Goal: Contribute content: Add original content to the website for others to see

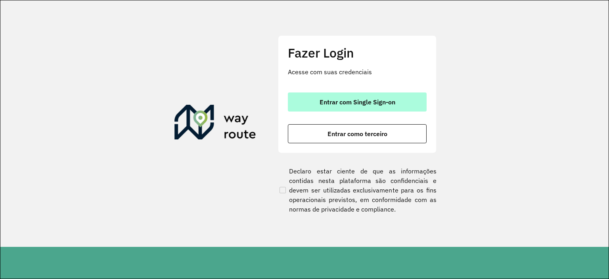
click at [364, 107] on button "Entrar com Single Sign-on" at bounding box center [357, 101] width 139 height 19
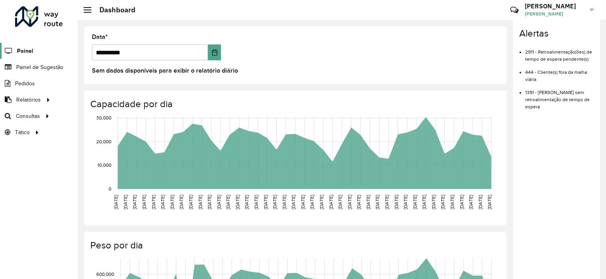
click at [32, 55] on link "Painel" at bounding box center [16, 51] width 33 height 16
click at [15, 67] on link "Painel de Sugestão" at bounding box center [33, 67] width 66 height 16
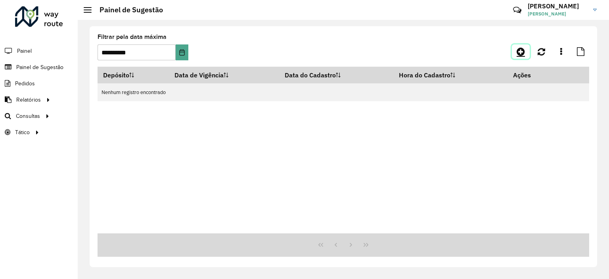
click at [520, 57] on link at bounding box center [521, 51] width 18 height 14
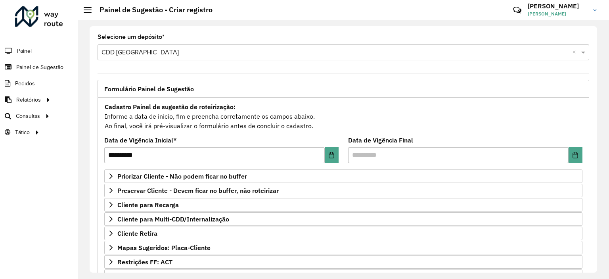
scroll to position [113, 0]
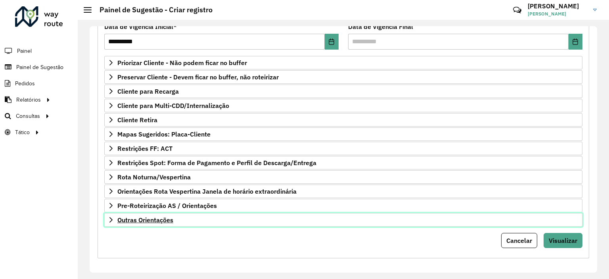
click at [151, 221] on link "Outras Orientações" at bounding box center [343, 219] width 478 height 13
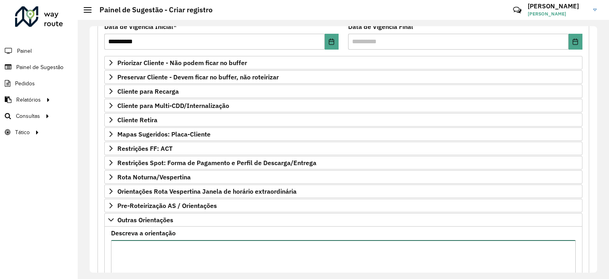
click at [151, 245] on textarea "Descreva a orientação" at bounding box center [343, 273] width 465 height 67
paste textarea "***** ***** ***** ***** ***** ***** ***** ***** ***** ***** **** ***** **** ***…"
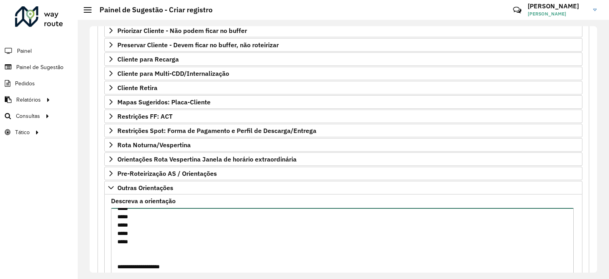
scroll to position [205, 0]
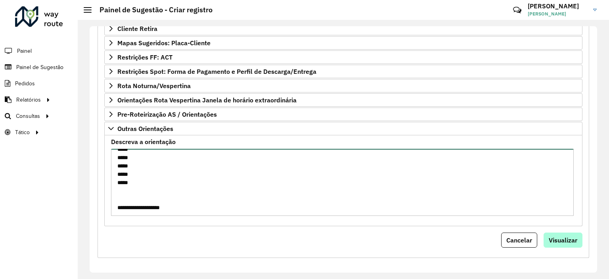
type textarea "**********"
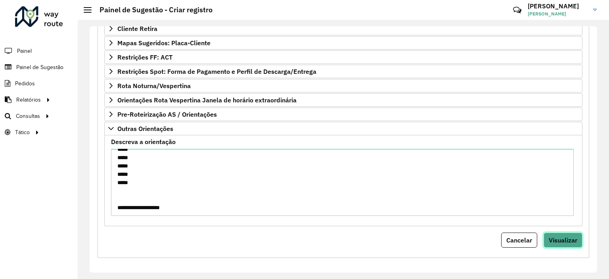
click at [565, 239] on span "Visualizar" at bounding box center [563, 240] width 29 height 8
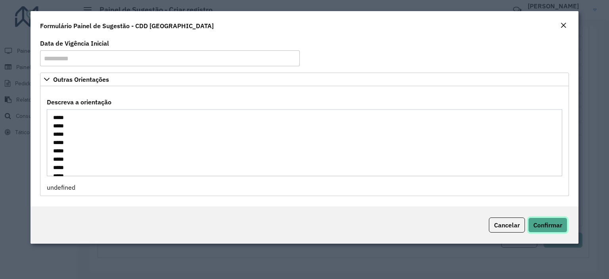
click at [548, 224] on span "Confirmar" at bounding box center [547, 225] width 29 height 8
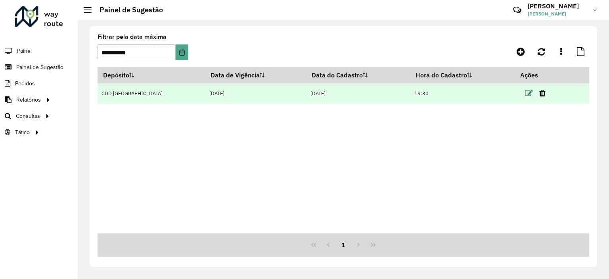
click at [525, 91] on icon at bounding box center [529, 93] width 8 height 8
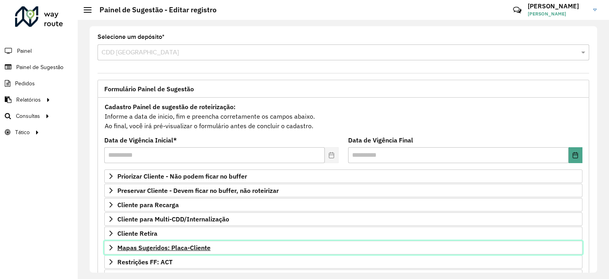
click at [170, 250] on link "Mapas Sugeridos: Placa-Cliente" at bounding box center [343, 247] width 478 height 13
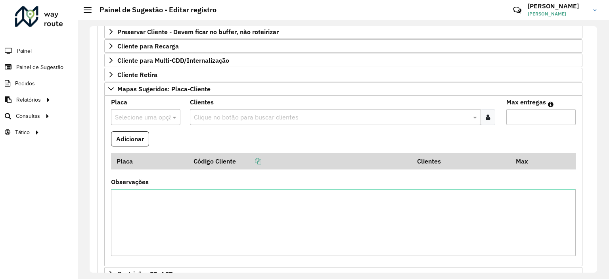
click at [159, 113] on input "text" at bounding box center [138, 118] width 46 height 10
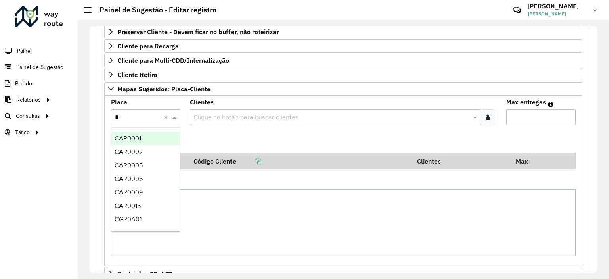
type input "**"
click at [170, 137] on div "RUX5J03" at bounding box center [145, 138] width 69 height 13
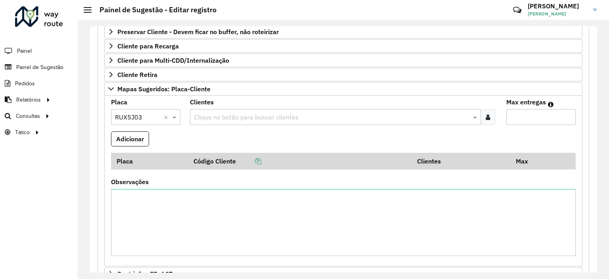
click at [489, 117] on div at bounding box center [487, 117] width 15 height 16
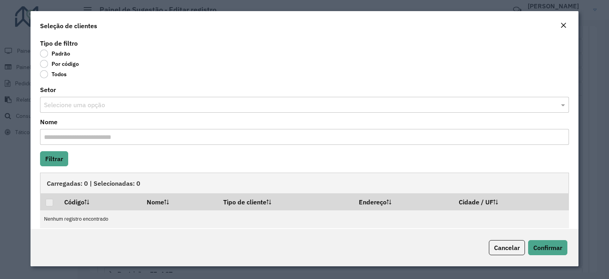
click at [44, 63] on label "Por código" at bounding box center [59, 64] width 39 height 8
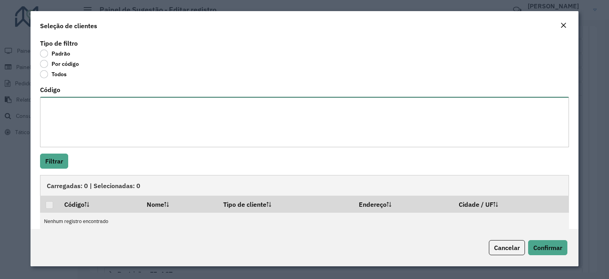
click at [76, 116] on textarea "Código" at bounding box center [304, 122] width 529 height 50
paste textarea "***** ***** **** ***** ***** ***** ***** ***** **** ***** ***** ***** ***** ***…"
type textarea "***** ***** **** ***** ***** ***** ***** ***** **** ***** ***** ***** ***** ***…"
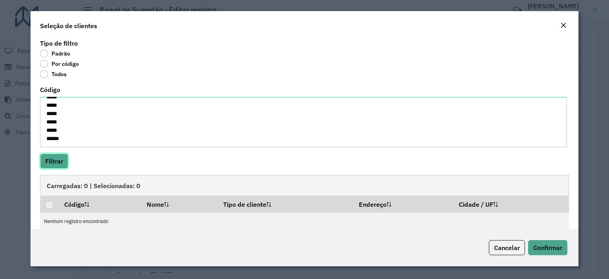
click at [56, 157] on button "Filtrar" at bounding box center [54, 160] width 28 height 15
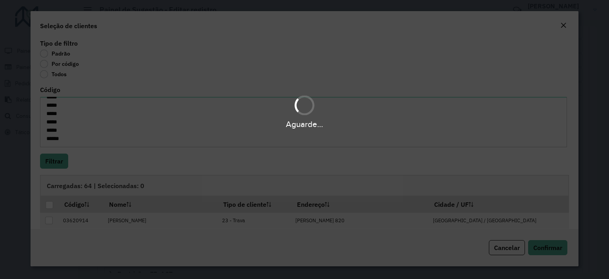
click at [50, 206] on body "**********" at bounding box center [304, 139] width 609 height 279
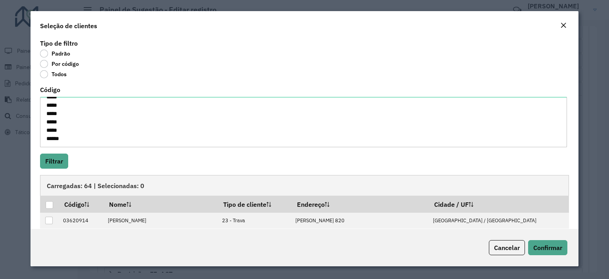
click at [50, 206] on div at bounding box center [50, 205] width 8 height 8
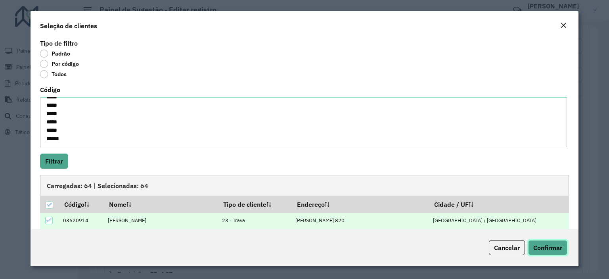
click at [534, 245] on span "Confirmar" at bounding box center [547, 247] width 29 height 8
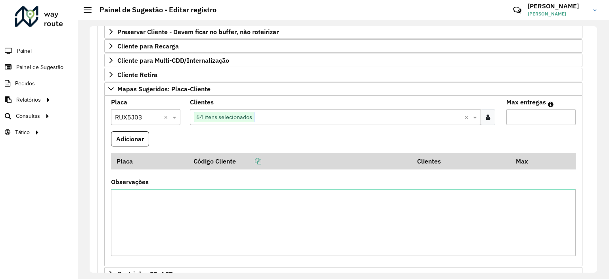
click at [533, 113] on input "Max entregas" at bounding box center [540, 117] width 69 height 16
type input "**"
click at [113, 131] on button "Adicionar" at bounding box center [130, 138] width 38 height 15
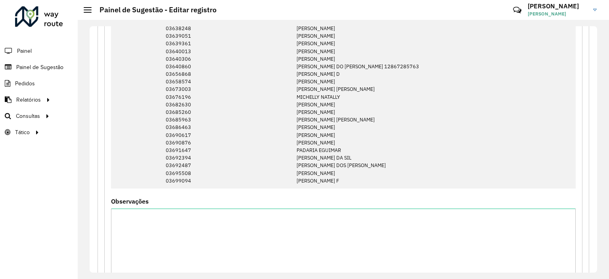
scroll to position [779, 0]
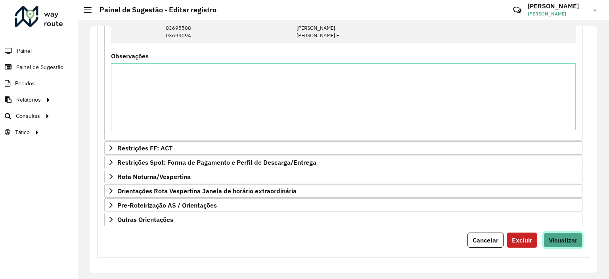
click at [549, 237] on span "Visualizar" at bounding box center [563, 240] width 29 height 8
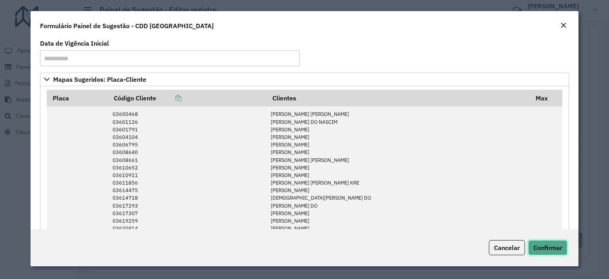
click at [543, 241] on button "Confirmar" at bounding box center [547, 247] width 39 height 15
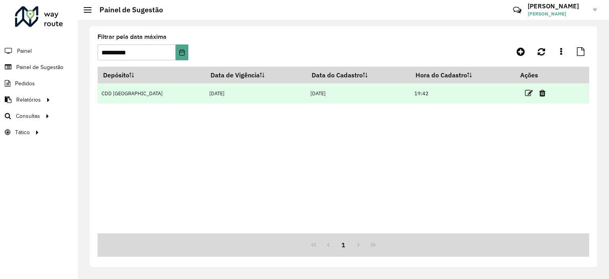
click at [379, 95] on td "[DATE]" at bounding box center [358, 93] width 104 height 20
click at [525, 97] on link at bounding box center [529, 93] width 8 height 11
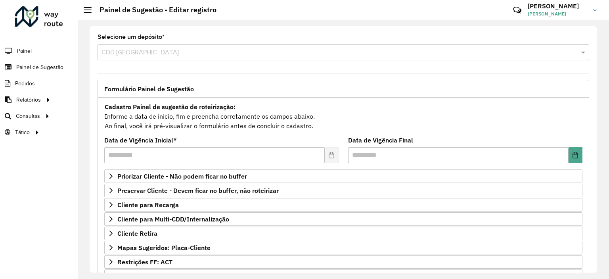
scroll to position [113, 0]
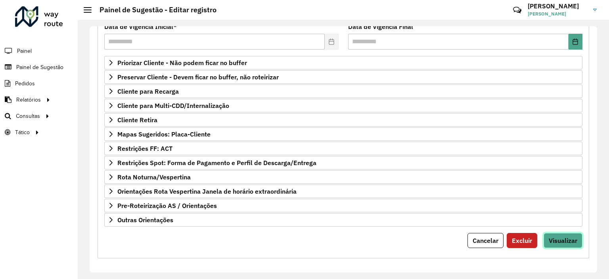
click at [549, 236] on span "Visualizar" at bounding box center [563, 240] width 29 height 8
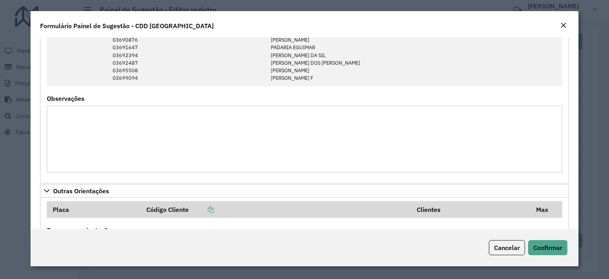
scroll to position [611, 0]
